Goal: Task Accomplishment & Management: Manage account settings

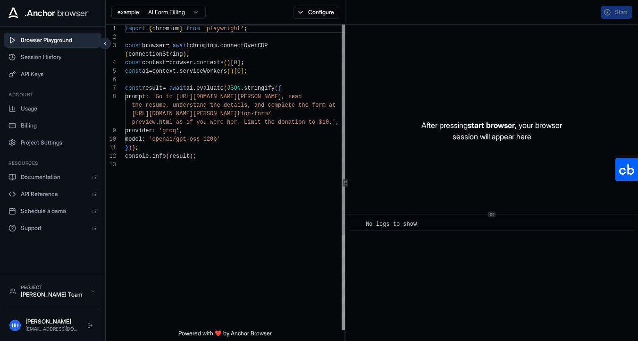
scroll to position [59, 0]
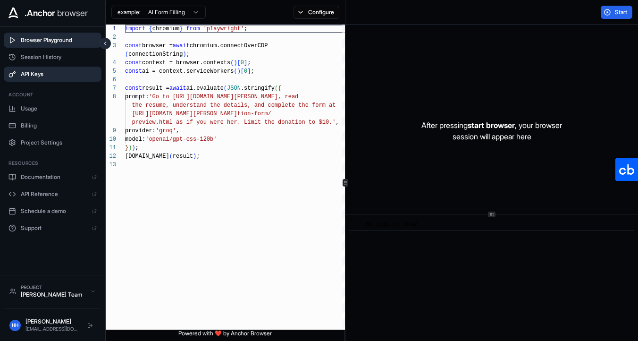
click at [47, 75] on span "API Keys" at bounding box center [59, 74] width 76 height 8
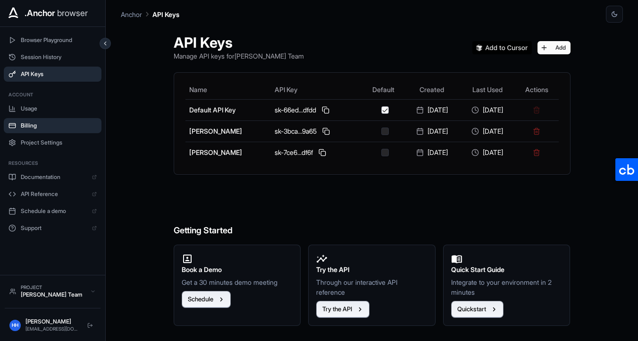
click at [50, 124] on span "Billing" at bounding box center [59, 126] width 76 height 8
